Goal: Navigation & Orientation: Find specific page/section

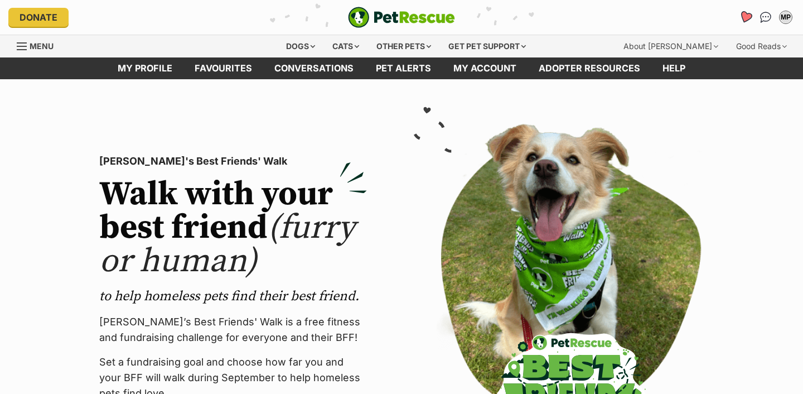
click at [747, 18] on icon "Favourites" at bounding box center [745, 17] width 13 height 13
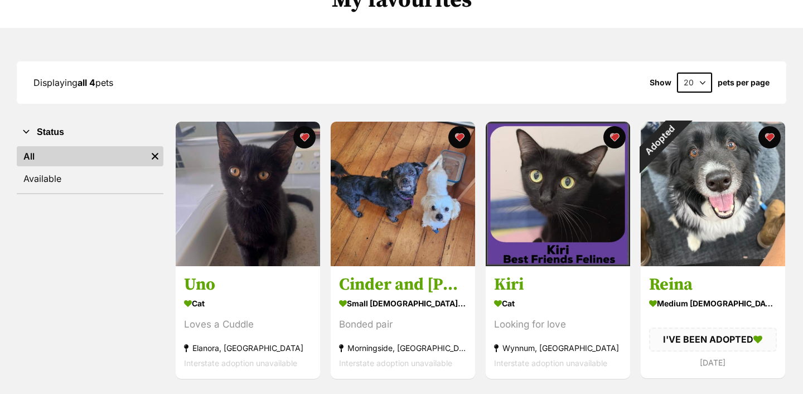
scroll to position [113, 0]
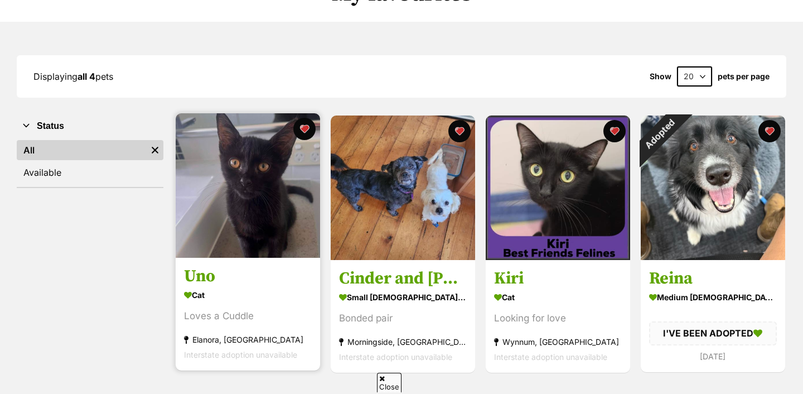
click at [236, 207] on img at bounding box center [248, 185] width 144 height 144
